Goal: Navigation & Orientation: Find specific page/section

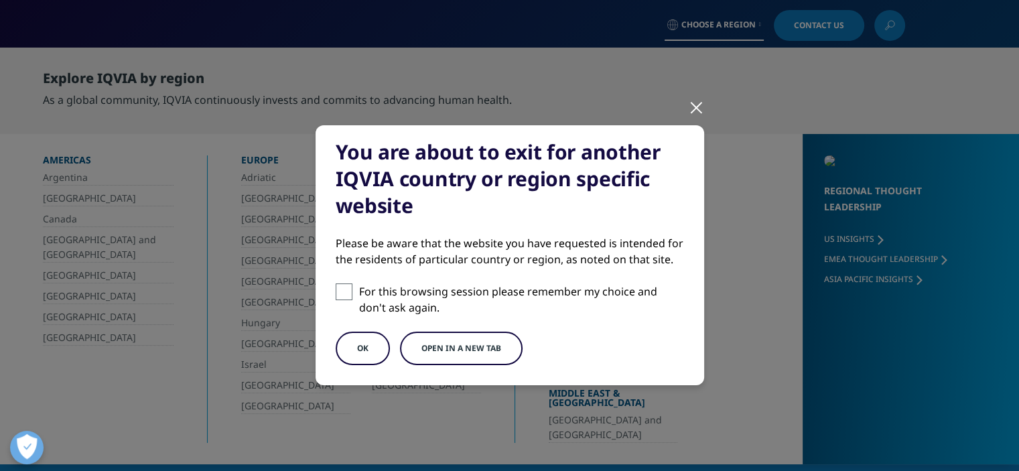
click at [356, 361] on button "OK" at bounding box center [363, 348] width 54 height 33
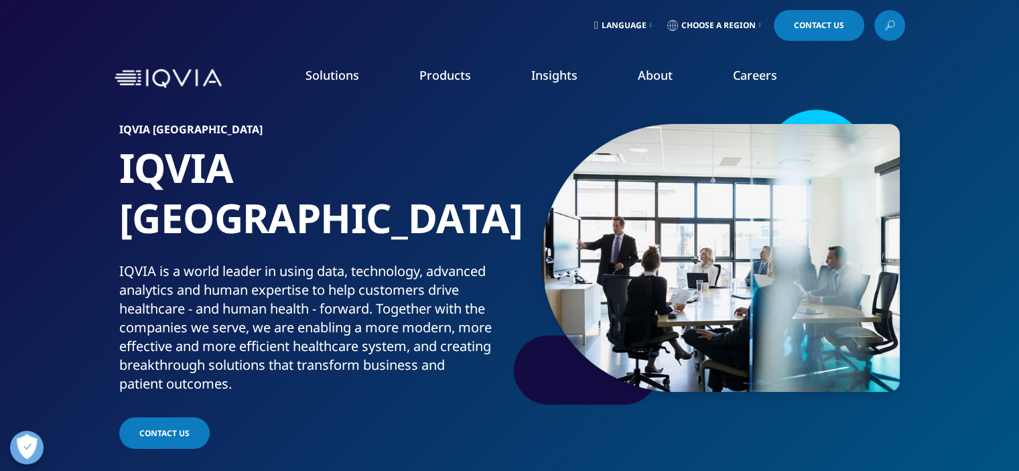
click at [622, 29] on span "Language" at bounding box center [623, 25] width 45 height 11
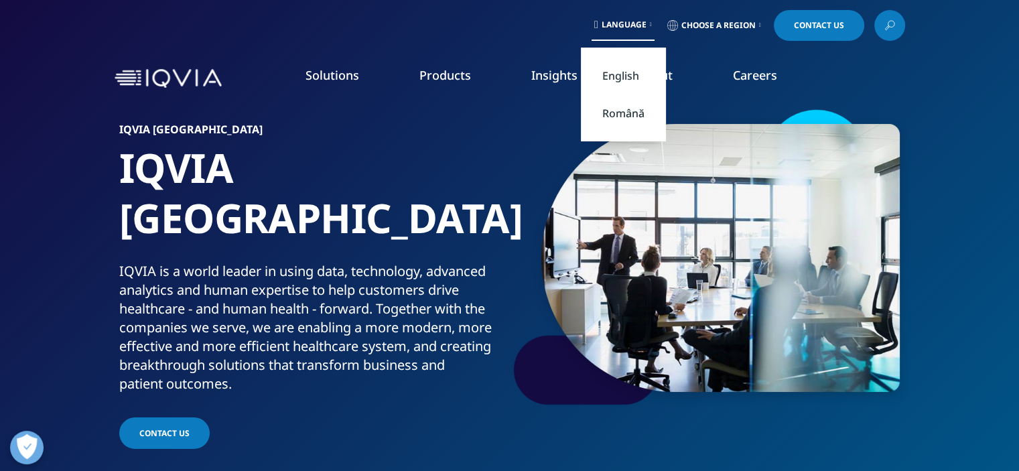
click at [502, 40] on div "Language Choose a Region Contact Us" at bounding box center [510, 25] width 790 height 31
